Goal: Browse casually: Explore the website without a specific task or goal

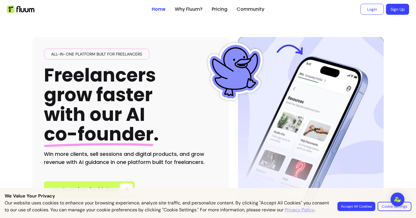
click at [364, 204] on button "Accept All Cookies" at bounding box center [357, 206] width 38 height 9
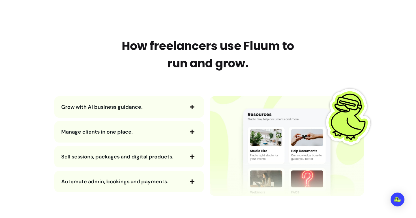
scroll to position [612, 0]
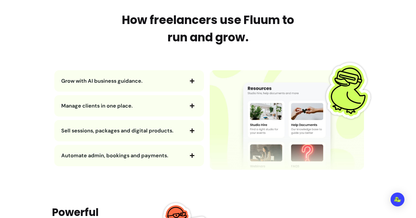
click at [191, 82] on icon "button" at bounding box center [192, 80] width 5 height 5
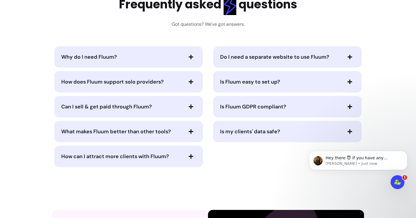
scroll to position [1196, 0]
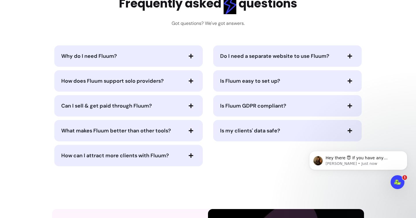
click at [191, 59] on span "button" at bounding box center [191, 56] width 10 height 10
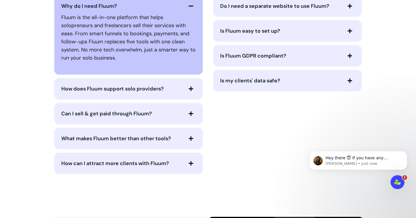
scroll to position [1250, 0]
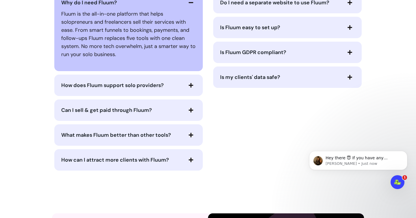
click at [193, 84] on icon "button" at bounding box center [191, 85] width 5 height 5
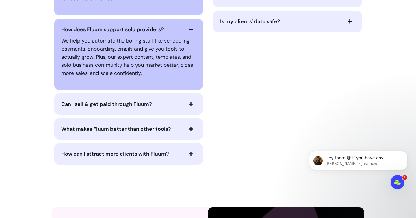
scroll to position [1308, 0]
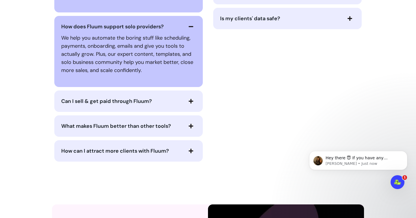
click at [187, 102] on span "button" at bounding box center [191, 101] width 10 height 10
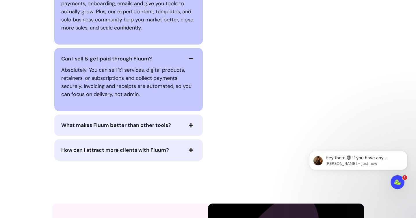
scroll to position [1356, 0]
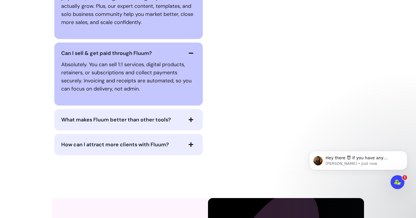
click at [190, 120] on icon "button" at bounding box center [191, 119] width 5 height 5
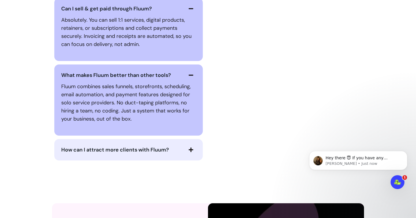
scroll to position [1404, 0]
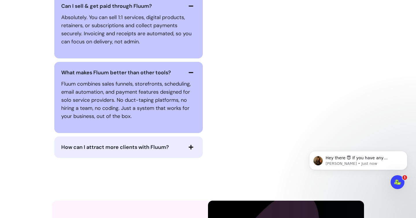
click at [196, 148] on span "button" at bounding box center [191, 147] width 10 height 10
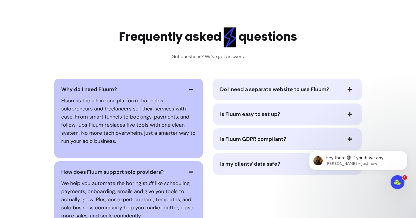
scroll to position [1197, 0]
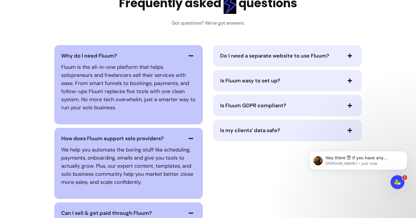
click at [350, 58] on icon "button" at bounding box center [350, 55] width 5 height 5
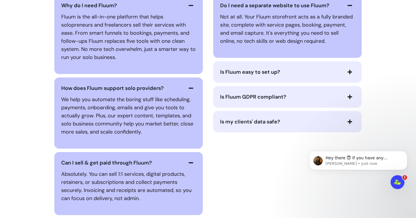
scroll to position [1253, 0]
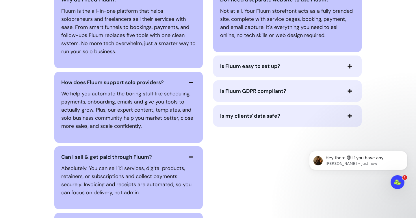
click at [352, 69] on icon "button" at bounding box center [350, 66] width 5 height 5
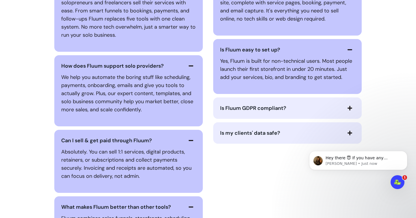
scroll to position [1270, 0]
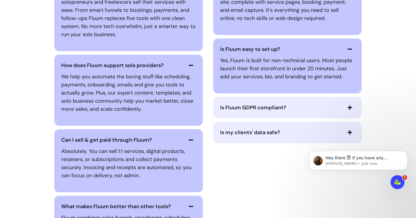
click at [351, 106] on icon "button" at bounding box center [350, 107] width 5 height 5
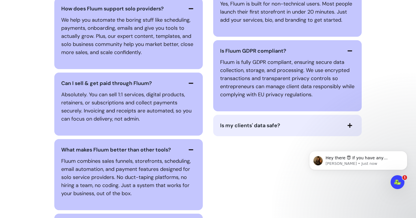
scroll to position [1328, 0]
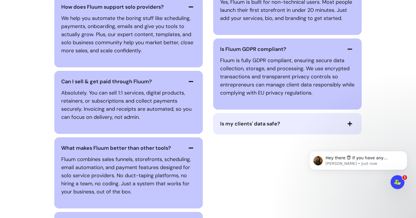
click at [349, 125] on icon "button" at bounding box center [350, 123] width 5 height 5
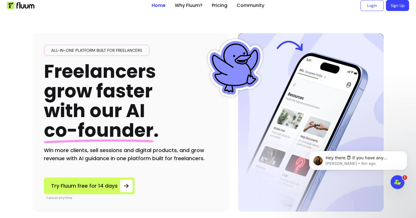
scroll to position [0, 0]
